Goal: Navigation & Orientation: Find specific page/section

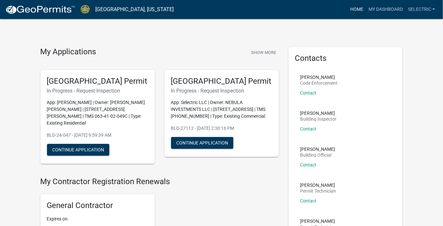
click at [356, 10] on link "Home" at bounding box center [357, 9] width 18 height 12
click at [354, 5] on link "Home" at bounding box center [357, 9] width 18 height 12
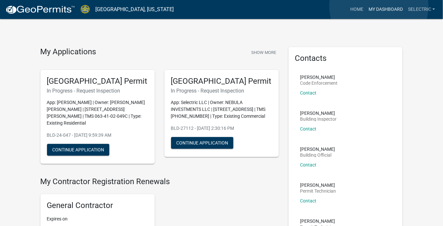
click at [379, 6] on link "My Dashboard" at bounding box center [386, 9] width 40 height 12
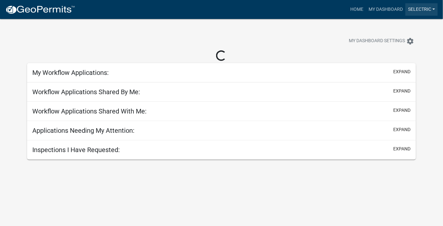
click at [419, 10] on link "Selectric" at bounding box center [422, 9] width 32 height 12
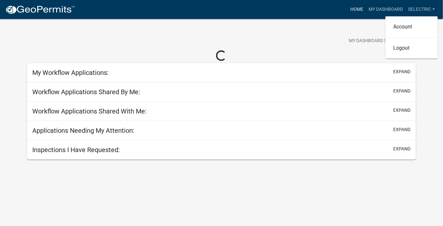
click at [352, 8] on link "Home" at bounding box center [357, 9] width 18 height 12
